Goal: Task Accomplishment & Management: Manage account settings

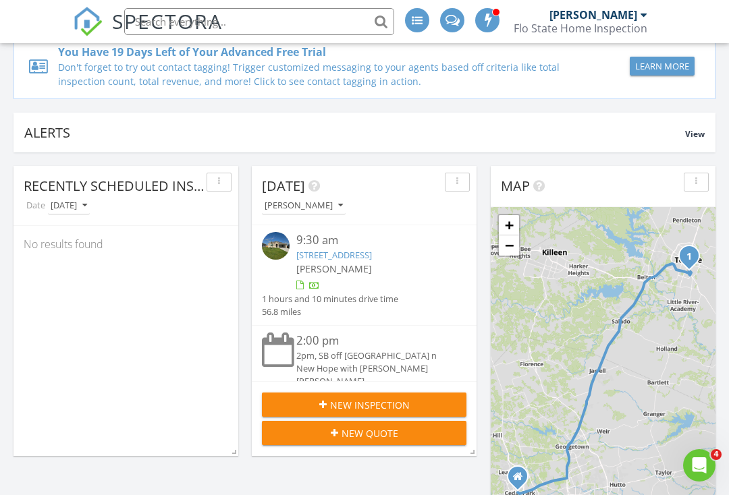
click at [348, 248] on div "9:30 am" at bounding box center [372, 240] width 153 height 17
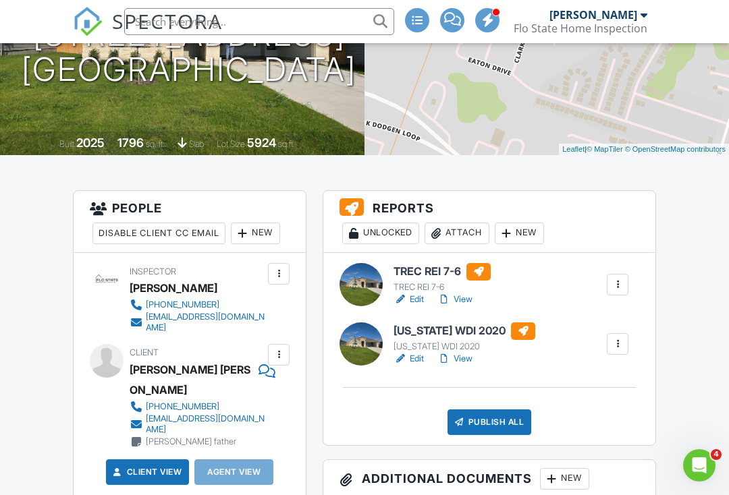
click at [468, 301] on link "View" at bounding box center [454, 299] width 35 height 13
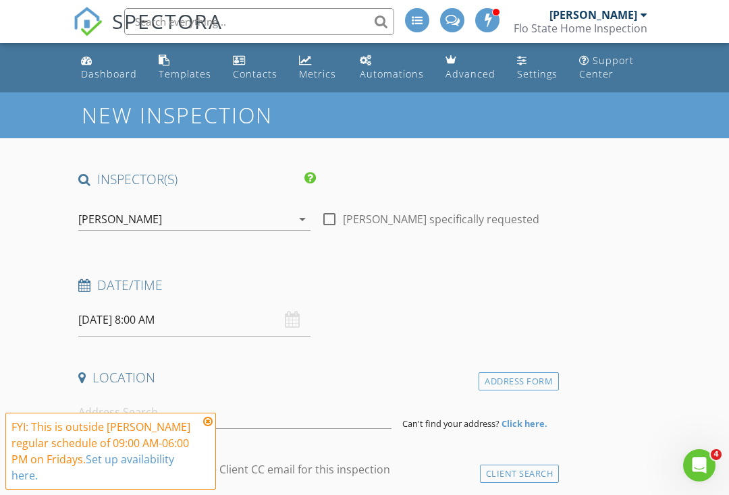
click at [103, 68] on div "Dashboard" at bounding box center [109, 73] width 56 height 13
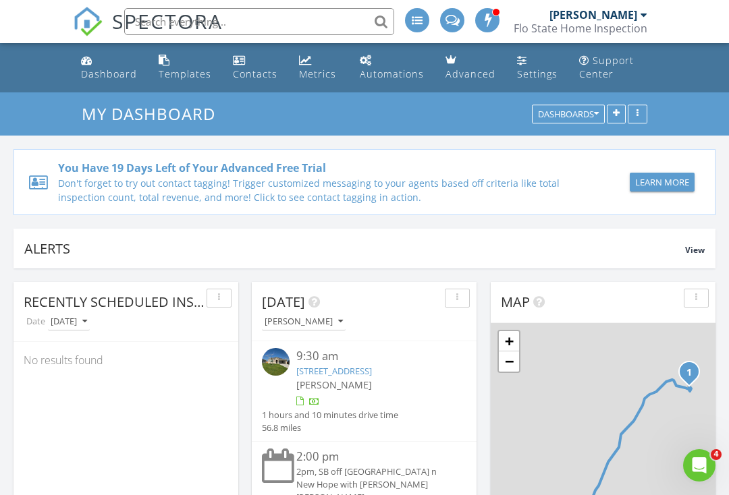
scroll to position [1668, 730]
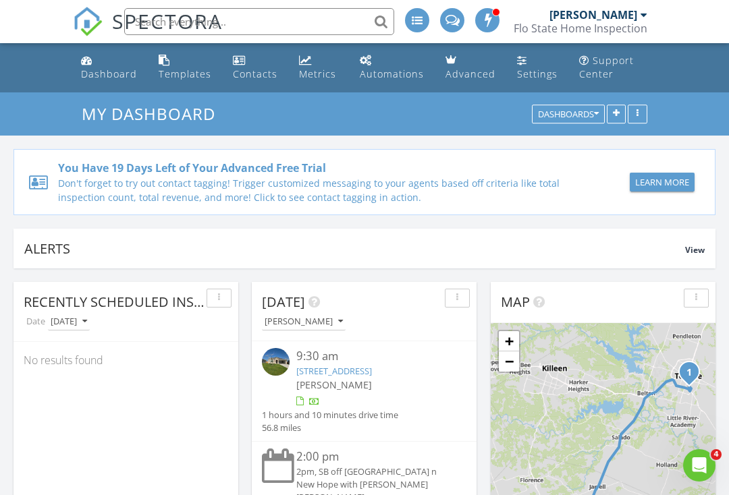
click at [400, 362] on div "9:30 am" at bounding box center [372, 356] width 153 height 17
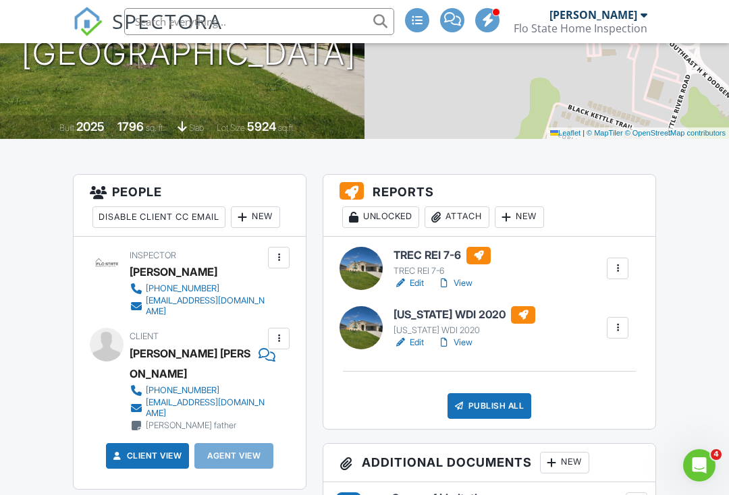
click at [468, 279] on link "View" at bounding box center [454, 283] width 35 height 13
